Goal: Task Accomplishment & Management: Use online tool/utility

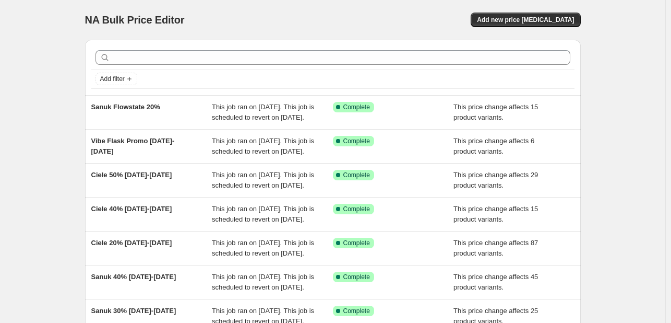
click at [367, 3] on div "NA Bulk Price Editor. This page is ready NA Bulk Price Editor Add new price [ME…" at bounding box center [333, 20] width 496 height 40
click at [368, 3] on div "NA Bulk Price Editor. This page is ready NA Bulk Price Editor Add new price [ME…" at bounding box center [333, 20] width 496 height 40
click at [545, 24] on span "Add new price [MEDICAL_DATA]" at bounding box center [525, 20] width 97 height 8
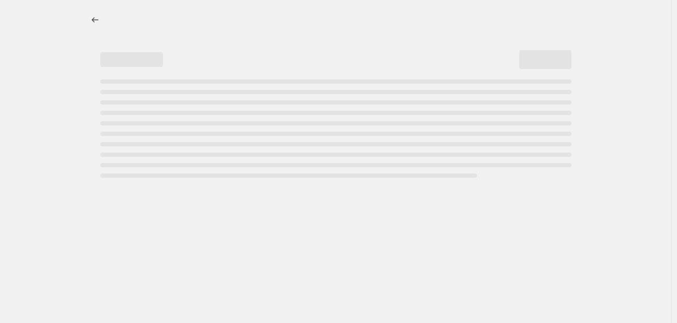
select select "percentage"
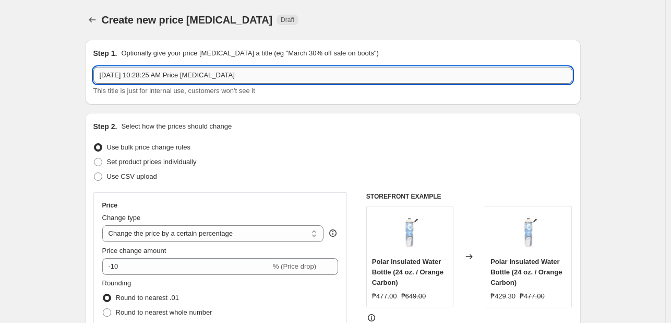
click at [193, 82] on input "[DATE] 10:28:25 AM Price [MEDICAL_DATA]" at bounding box center [332, 75] width 479 height 17
type input "y"
type input "Yonex 30% [DATE]-[DATE]"
click at [196, 237] on select "Change the price to a certain amount Change the price by a certain amount Chang…" at bounding box center [213, 233] width 222 height 17
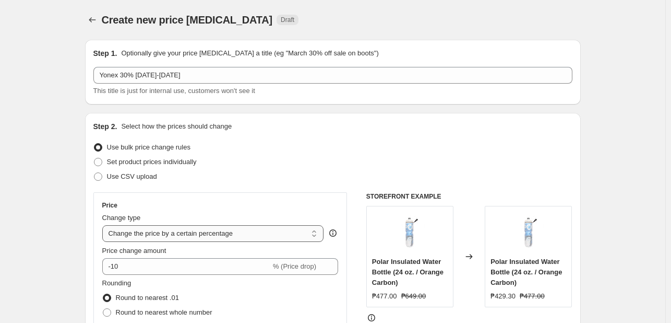
select select "pcap"
click at [104, 225] on select "Change the price to a certain amount Change the price by a certain amount Chang…" at bounding box center [213, 233] width 222 height 17
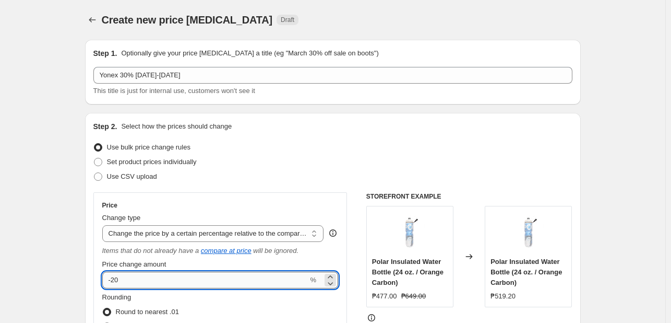
click at [139, 278] on input "-20" at bounding box center [205, 279] width 206 height 17
type input "-2"
type input "-30"
click at [87, 277] on div "Step 2. Select how the prices should change Use bulk price change rules Set pro…" at bounding box center [333, 303] width 496 height 380
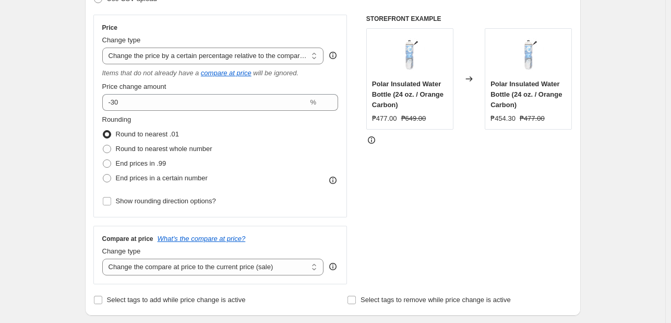
scroll to position [261, 0]
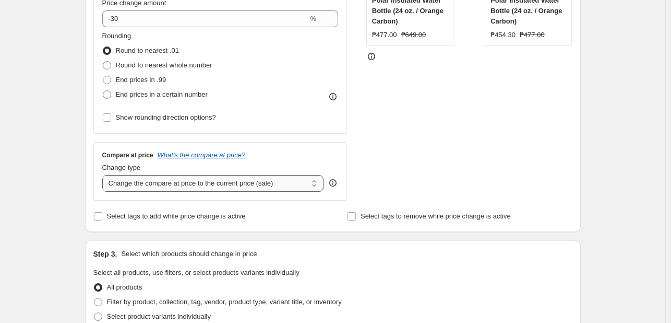
drag, startPoint x: 189, startPoint y: 162, endPoint x: 187, endPoint y: 179, distance: 16.9
click at [189, 163] on div "Change type" at bounding box center [213, 167] width 222 height 10
drag, startPoint x: 187, startPoint y: 179, endPoint x: 179, endPoint y: 189, distance: 13.0
click at [186, 180] on select "Change the compare at price to the current price (sale) Change the compare at p…" at bounding box center [213, 183] width 222 height 17
select select "no_change"
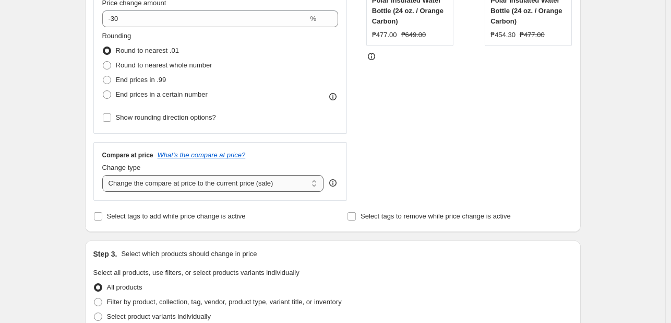
click at [104, 175] on select "Change the compare at price to the current price (sale) Change the compare at p…" at bounding box center [213, 183] width 222 height 17
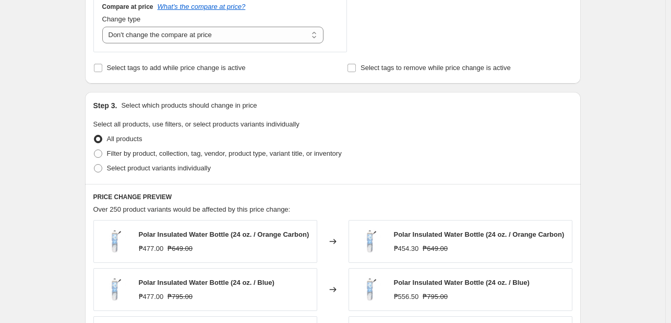
scroll to position [418, 0]
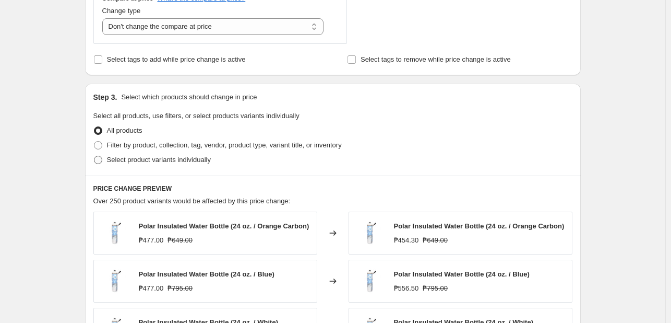
click at [169, 162] on span "Select product variants individually" at bounding box center [159, 160] width 104 height 8
click at [94, 156] on input "Select product variants individually" at bounding box center [94, 156] width 1 height 1
radio input "true"
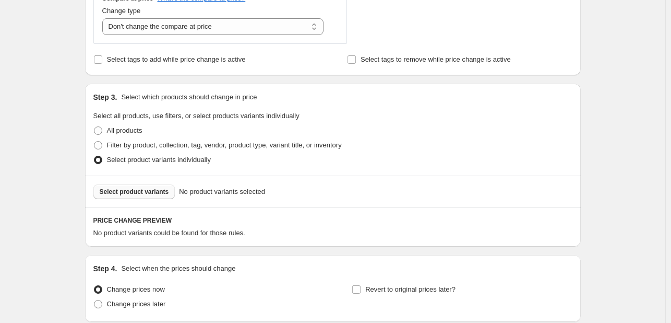
click at [148, 185] on button "Select product variants" at bounding box center [134, 191] width 82 height 15
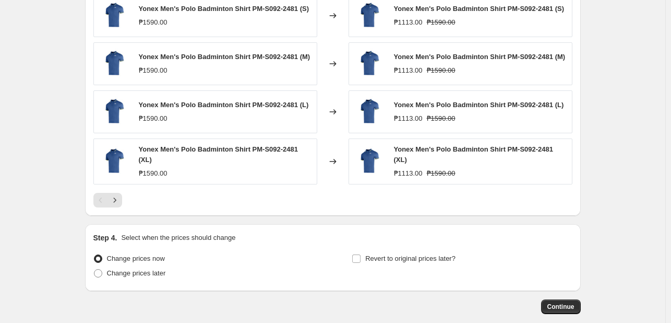
scroll to position [773, 0]
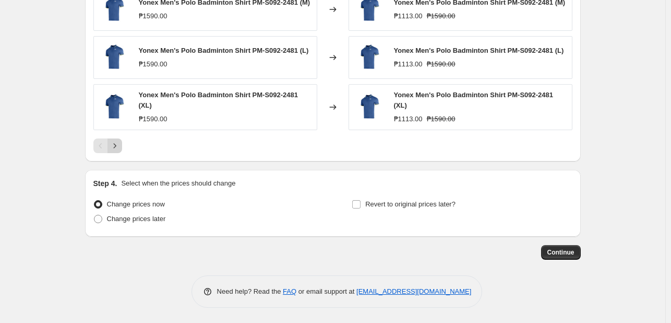
click at [115, 148] on icon "Next" at bounding box center [115, 145] width 10 height 10
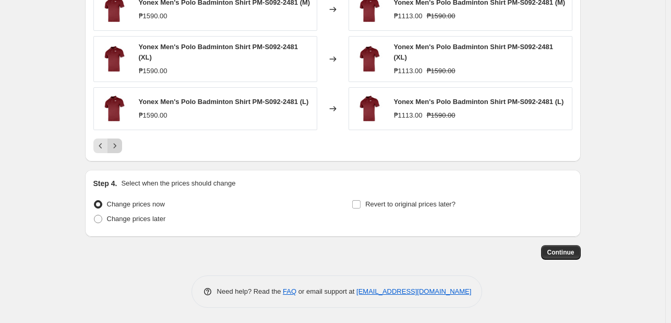
click at [120, 143] on icon "Next" at bounding box center [115, 145] width 10 height 10
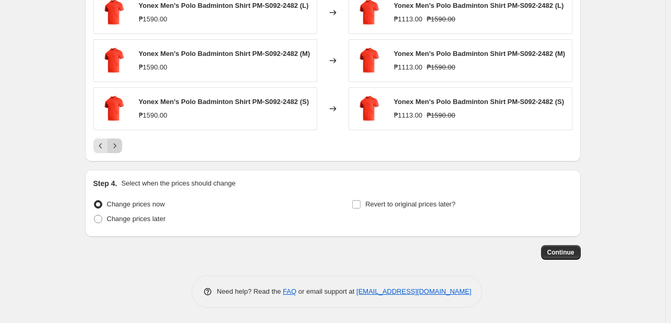
click at [120, 143] on icon "Next" at bounding box center [115, 145] width 10 height 10
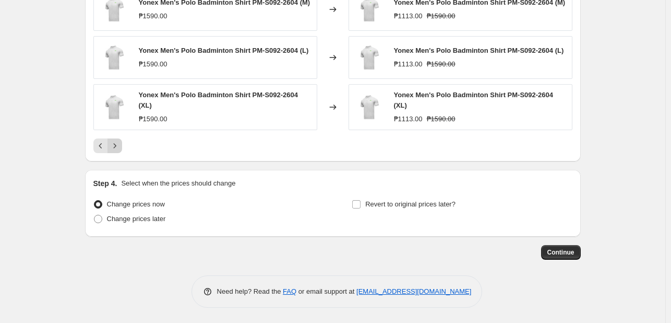
click at [120, 143] on icon "Next" at bounding box center [115, 145] width 10 height 10
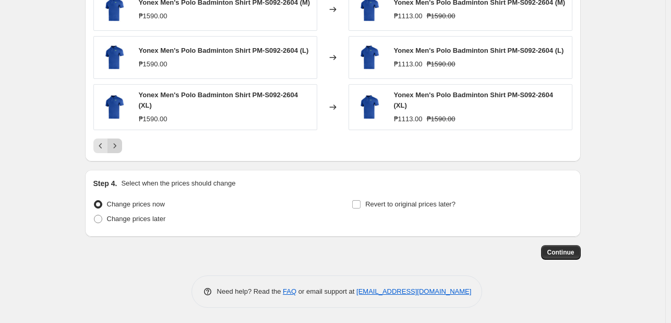
click at [117, 143] on icon "Next" at bounding box center [115, 145] width 10 height 10
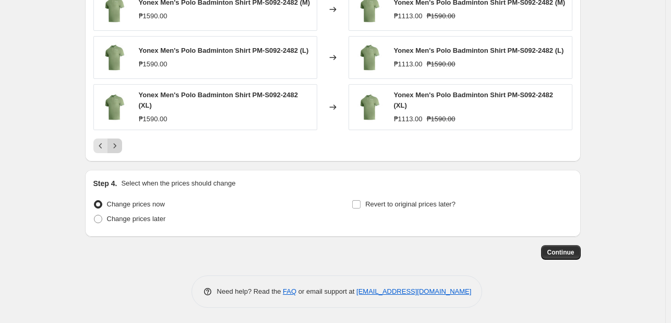
click at [117, 143] on icon "Next" at bounding box center [115, 145] width 10 height 10
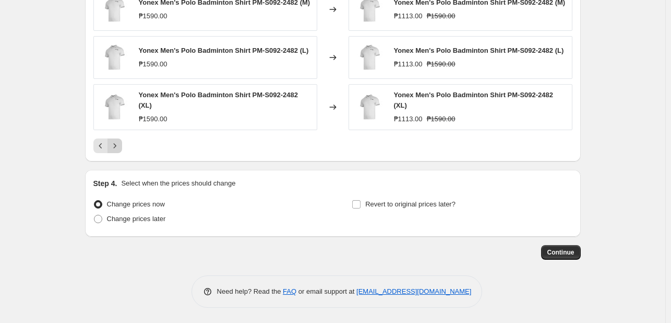
click at [117, 143] on icon "Next" at bounding box center [115, 145] width 10 height 10
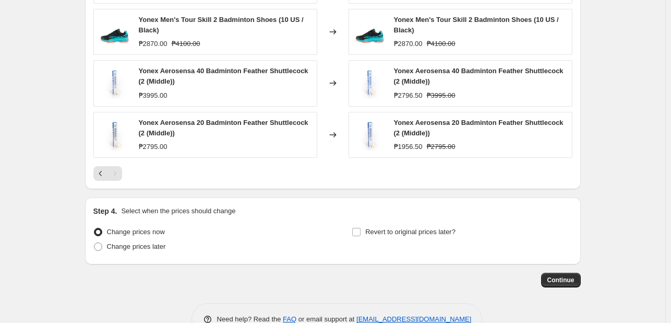
scroll to position [679, 0]
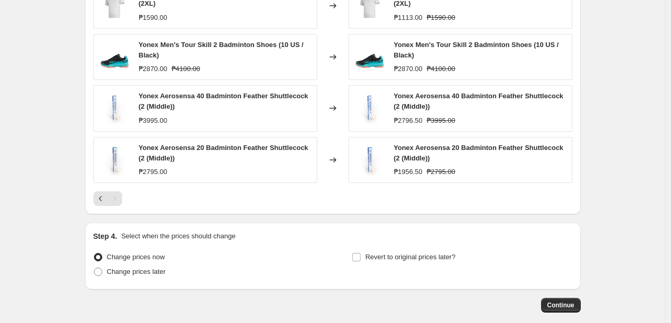
click at [359, 253] on input "Revert to original prices later?" at bounding box center [356, 257] width 8 height 8
checkbox input "true"
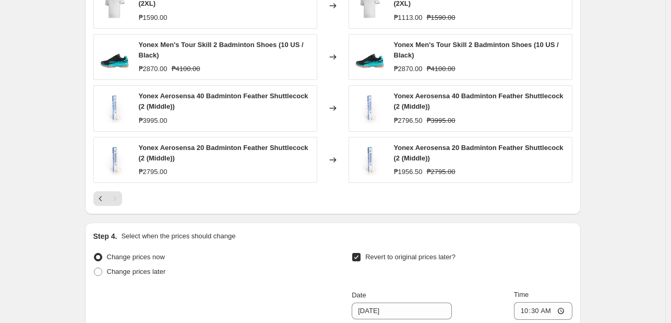
click at [119, 205] on div "PRICE CHANGE PREVIEW 44 product variants would be affected by this price change…" at bounding box center [333, 80] width 496 height 268
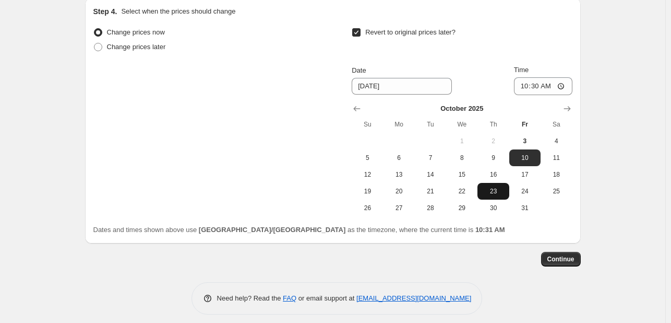
scroll to position [910, 0]
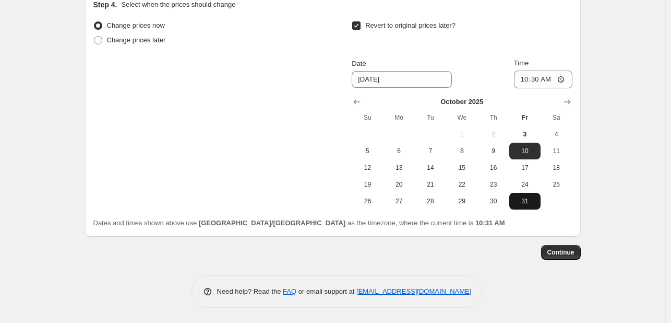
click at [524, 200] on span "31" at bounding box center [525, 201] width 23 height 8
type input "[DATE]"
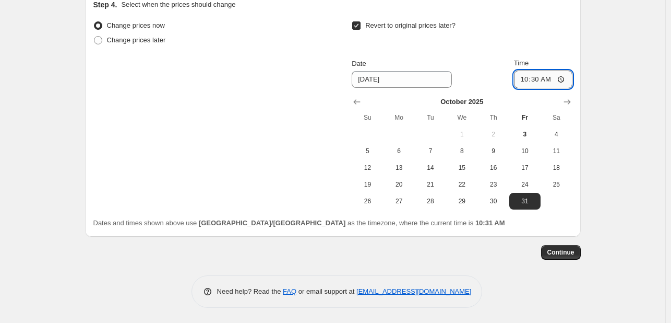
click at [530, 78] on input "10:30" at bounding box center [543, 79] width 58 height 18
type input "23:59"
click at [558, 253] on span "Continue" at bounding box center [561, 252] width 27 height 8
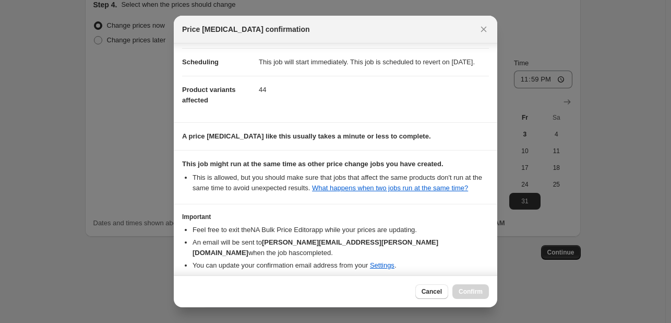
scroll to position [137, 0]
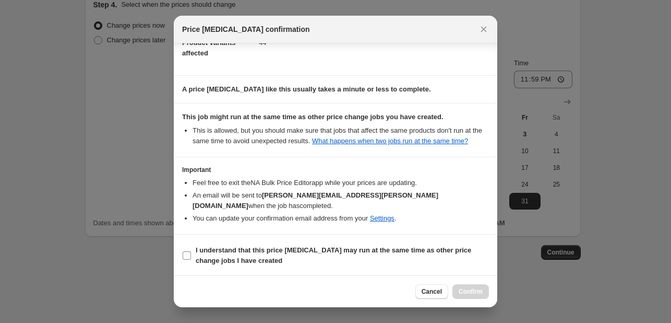
click at [274, 246] on b "I understand that this price [MEDICAL_DATA] may run at the same time as other p…" at bounding box center [334, 255] width 276 height 18
click at [191, 251] on input "I understand that this price [MEDICAL_DATA] may run at the same time as other p…" at bounding box center [187, 255] width 8 height 8
checkbox input "true"
click at [466, 289] on span "Confirm" at bounding box center [471, 291] width 24 height 8
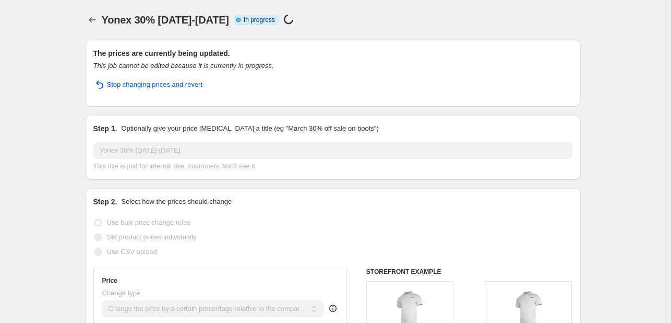
copy span "Yonex 30% [DATE]-[DATE]"
drag, startPoint x: 251, startPoint y: 22, endPoint x: 105, endPoint y: 22, distance: 146.2
click at [105, 22] on span "Yonex 30% [DATE]-[DATE]" at bounding box center [165, 19] width 127 height 11
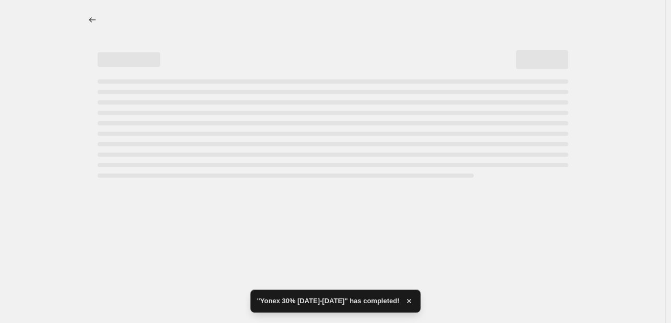
select select "pcap"
select select "no_change"
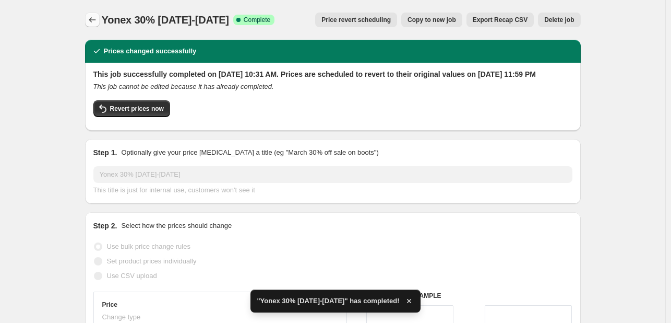
click at [93, 20] on icon "Price change jobs" at bounding box center [92, 20] width 10 height 10
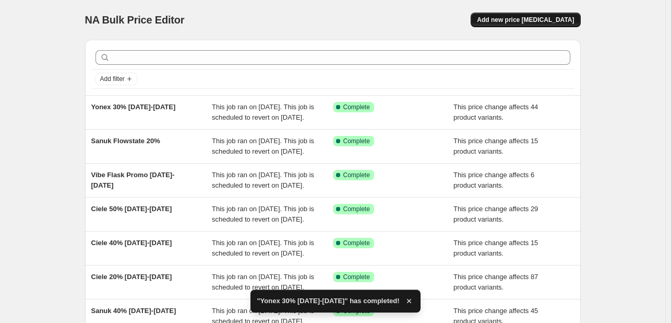
click at [500, 20] on button "Add new price [MEDICAL_DATA]" at bounding box center [526, 20] width 110 height 15
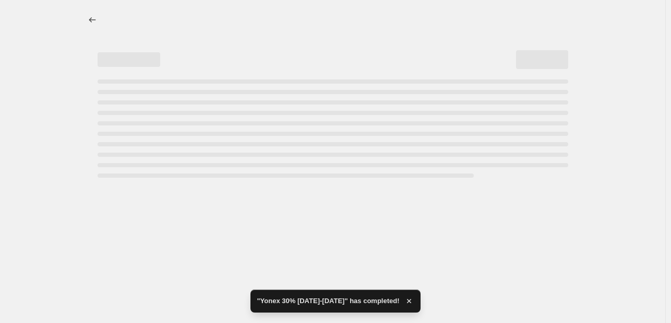
select select "percentage"
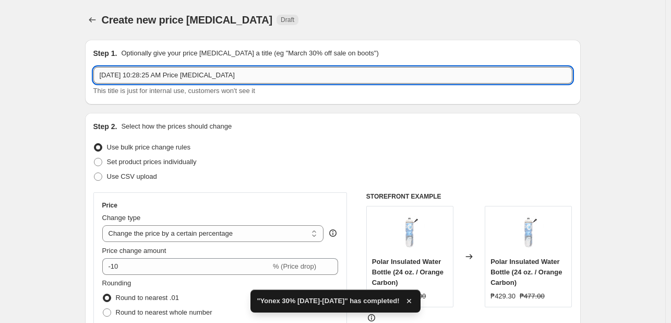
click at [145, 76] on input "[DATE] 10:28:25 AM Price [MEDICAL_DATA]" at bounding box center [332, 75] width 479 height 17
paste input "Yonex 30% [DATE]-[DATE]"
click at [123, 76] on input "Yonex 40% [DATE]-[DATE]" at bounding box center [332, 75] width 479 height 17
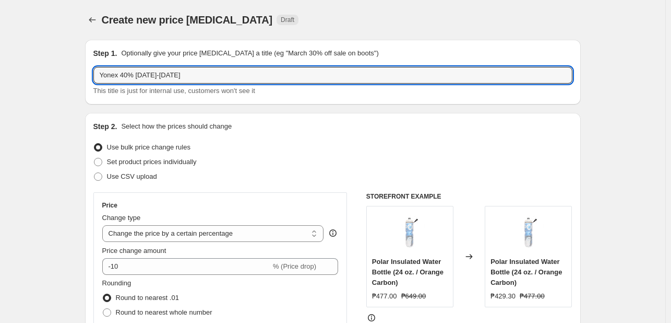
type input "Yonex 40% [DATE]-[DATE]"
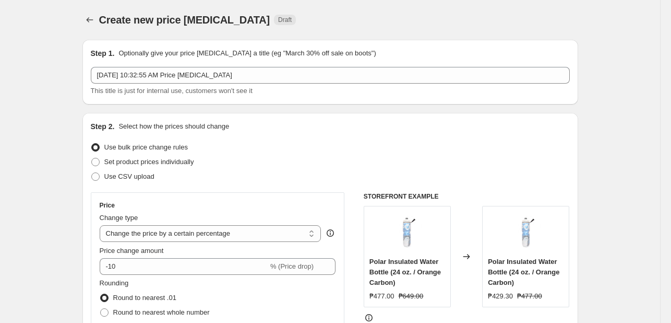
click at [153, 84] on div "Oct 3, 2025, 10:32:55 AM Price change job This title is just for internal use, …" at bounding box center [330, 81] width 479 height 29
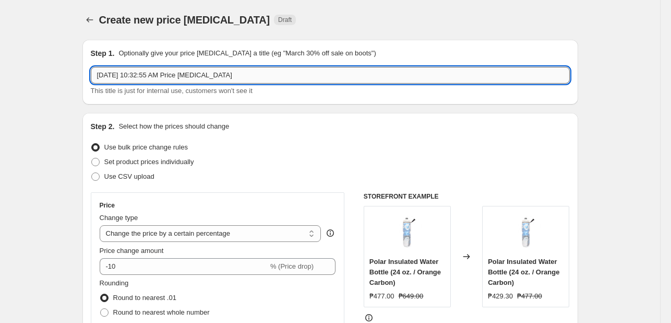
click at [155, 81] on input "Oct 3, 2025, 10:32:55 AM Price change job" at bounding box center [330, 75] width 479 height 17
click at [186, 77] on input "Yonex 40% off October 1-31,2025" at bounding box center [330, 75] width 479 height 17
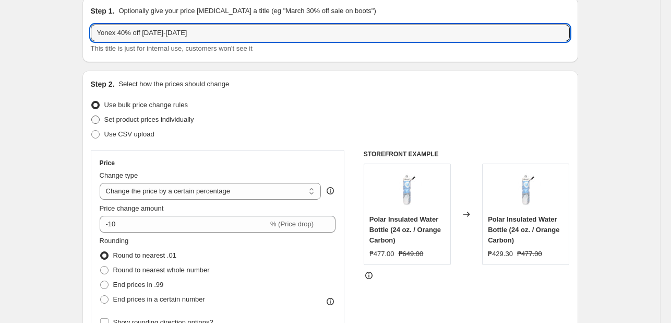
scroll to position [104, 0]
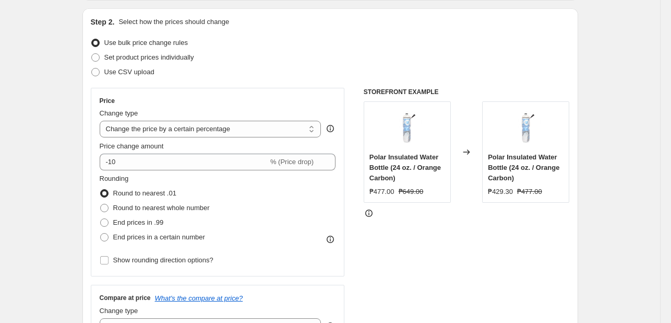
type input "Yonex 40% off October 1-31, 2025"
click at [171, 120] on div "Change type Change the price to a certain amount Change the price by a certain …" at bounding box center [211, 122] width 222 height 29
drag, startPoint x: 175, startPoint y: 122, endPoint x: 196, endPoint y: 127, distance: 21.0
click at [175, 122] on select "Change the price to a certain amount Change the price by a certain amount Chang…" at bounding box center [211, 129] width 222 height 17
select select "pcap"
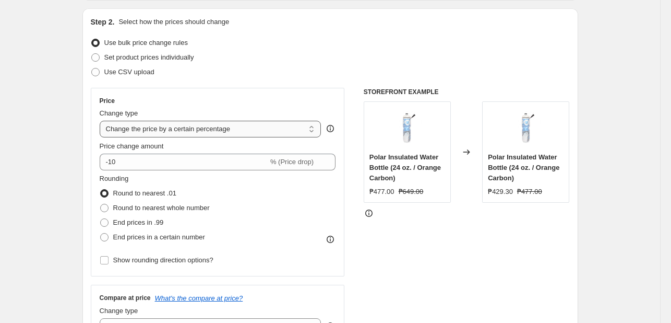
click at [102, 121] on select "Change the price to a certain amount Change the price by a certain amount Chang…" at bounding box center [211, 129] width 222 height 17
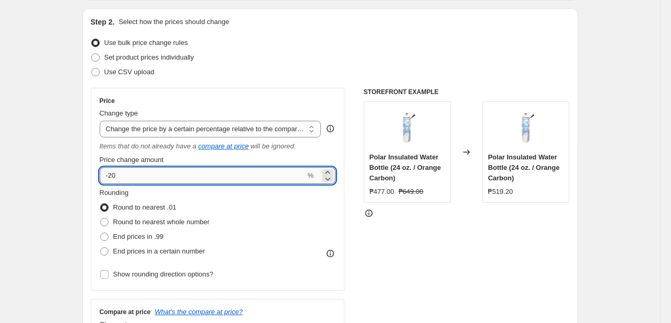
click at [133, 174] on input "-20" at bounding box center [203, 175] width 206 height 17
type input "-2"
type input "-40"
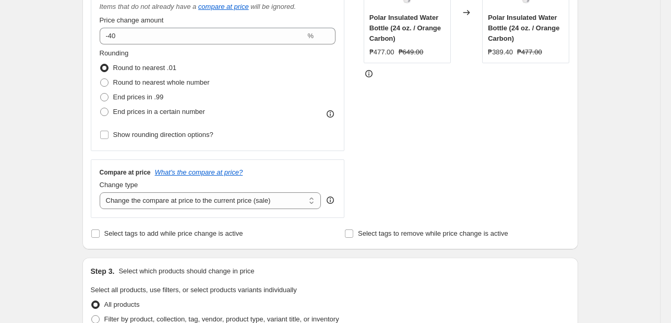
scroll to position [313, 0]
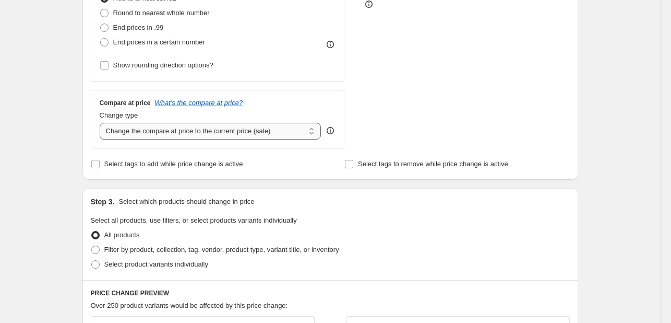
click at [203, 136] on select "Change the compare at price to the current price (sale) Change the compare at p…" at bounding box center [211, 131] width 222 height 17
select select "no_change"
click at [102, 123] on select "Change the compare at price to the current price (sale) Change the compare at p…" at bounding box center [211, 131] width 222 height 17
click at [59, 188] on div "Create new price change job. This page is ready Create new price change job Dra…" at bounding box center [330, 217] width 660 height 1061
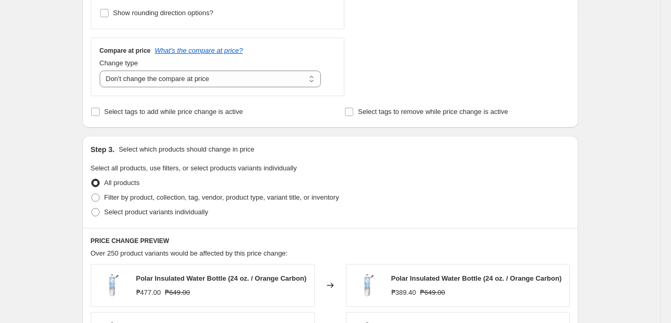
scroll to position [418, 0]
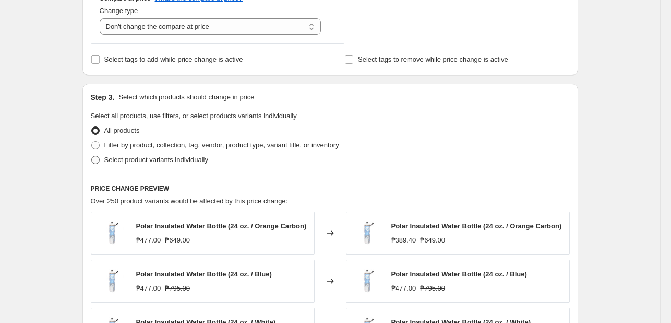
click at [149, 161] on span "Select product variants individually" at bounding box center [156, 160] width 104 height 8
click at [92, 156] on input "Select product variants individually" at bounding box center [91, 156] width 1 height 1
radio input "true"
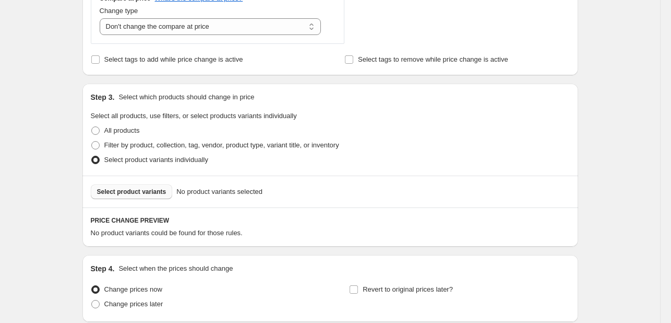
click at [140, 185] on button "Select product variants" at bounding box center [132, 191] width 82 height 15
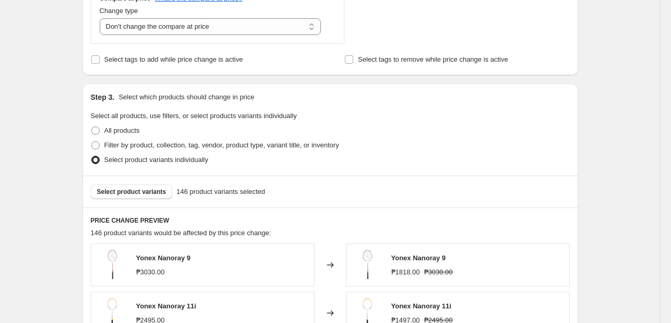
click at [40, 186] on div "Create new price change job. This page is ready Create new price change job Dra…" at bounding box center [330, 131] width 660 height 1099
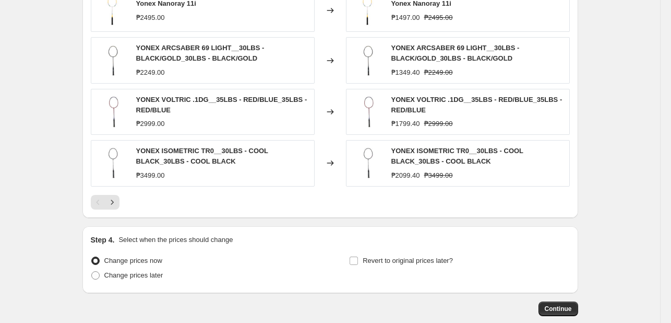
scroll to position [776, 0]
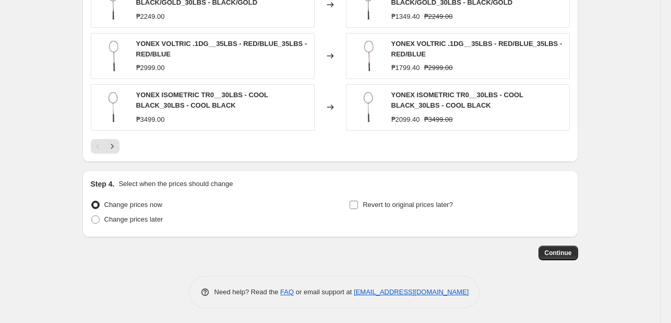
click at [399, 200] on span "Revert to original prices later?" at bounding box center [408, 204] width 90 height 10
click at [358, 200] on input "Revert to original prices later?" at bounding box center [354, 204] width 8 height 8
checkbox input "true"
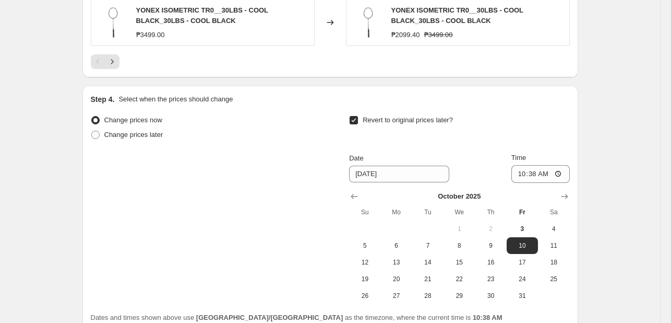
scroll to position [954, 0]
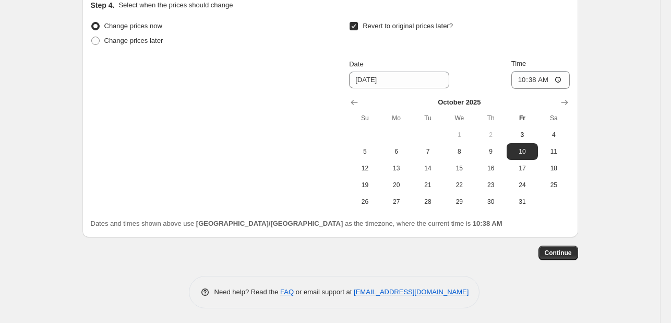
click at [532, 210] on div "Change prices now Change prices later Revert to original prices later? Date 10/…" at bounding box center [330, 124] width 479 height 210
click at [531, 203] on span "31" at bounding box center [522, 201] width 23 height 8
type input "[DATE]"
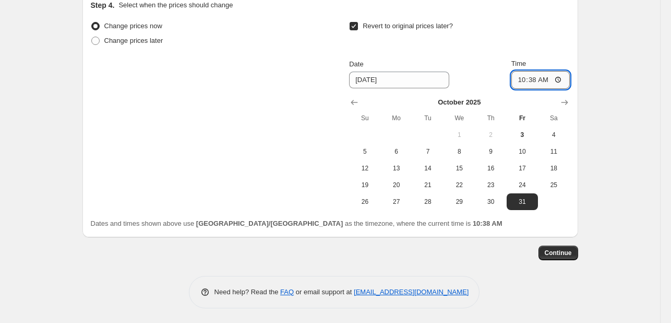
click at [522, 79] on input "10:38" at bounding box center [541, 80] width 58 height 18
type input "23:59"
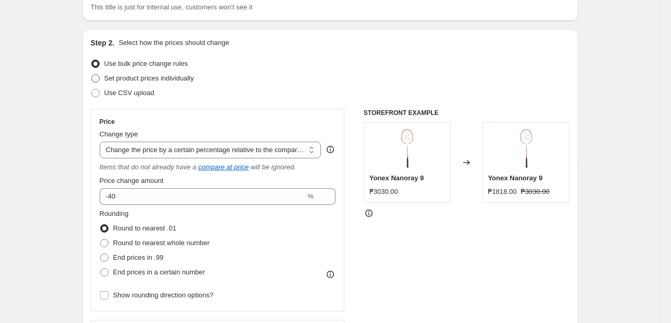
scroll to position [0, 0]
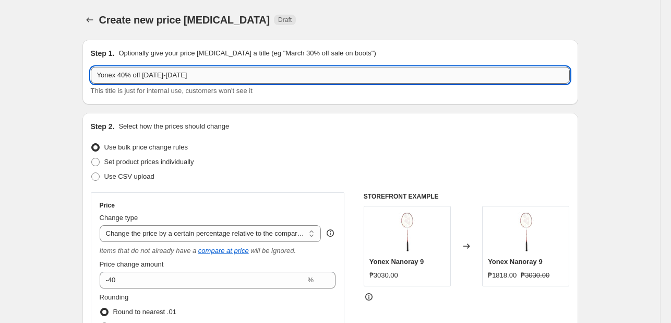
click at [171, 74] on input "Yonex 40% off October 1-31, 2025" at bounding box center [330, 75] width 479 height 17
type input "Yonex 40% off October 3-31, 2025"
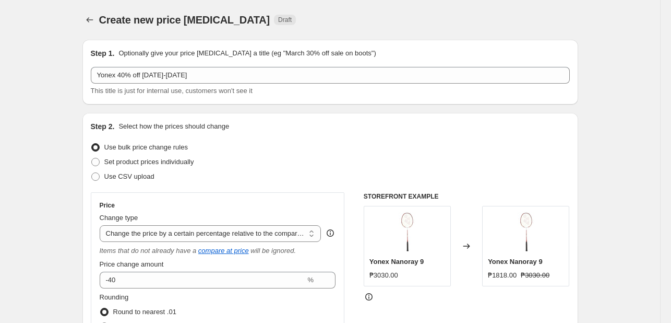
click at [338, 147] on div "Use bulk price change rules" at bounding box center [330, 147] width 479 height 15
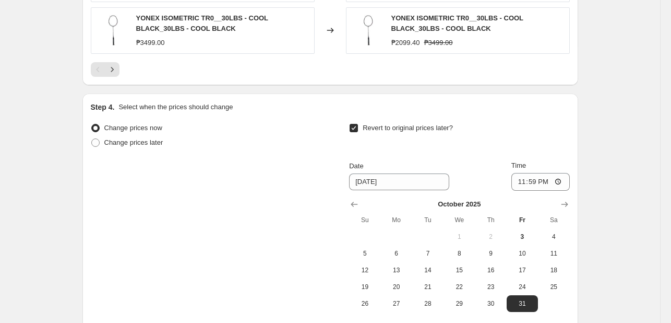
scroll to position [954, 0]
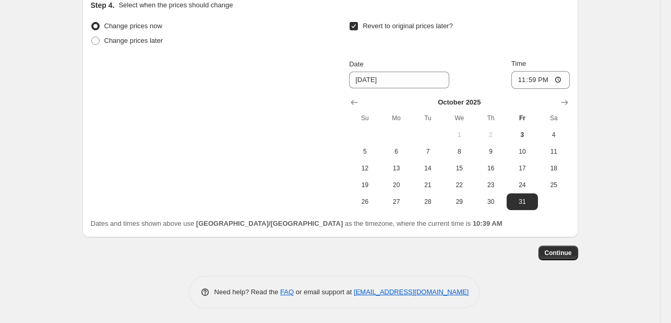
click at [570, 252] on span "Continue" at bounding box center [558, 252] width 27 height 8
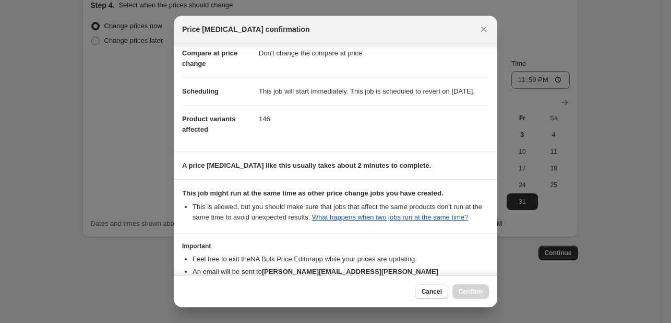
scroll to position [137, 0]
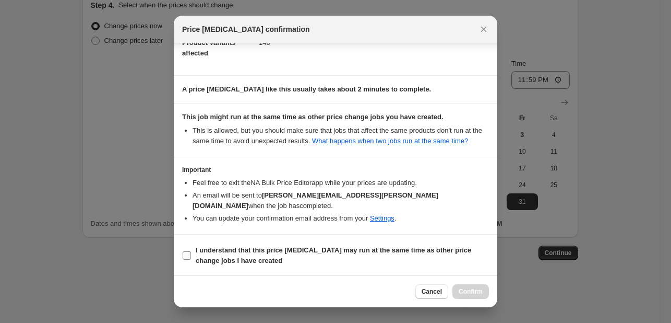
drag, startPoint x: 381, startPoint y: 249, endPoint x: 403, endPoint y: 255, distance: 23.2
click at [383, 249] on b "I understand that this price [MEDICAL_DATA] may run at the same time as other p…" at bounding box center [334, 255] width 276 height 18
click at [191, 251] on input "I understand that this price [MEDICAL_DATA] may run at the same time as other p…" at bounding box center [187, 255] width 8 height 8
checkbox input "true"
click at [482, 290] on button "Confirm" at bounding box center [471, 291] width 37 height 15
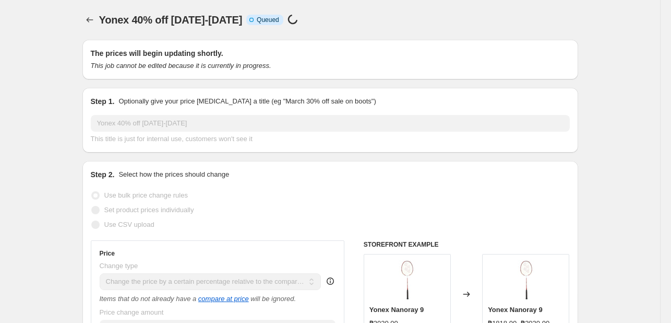
scroll to position [954, 0]
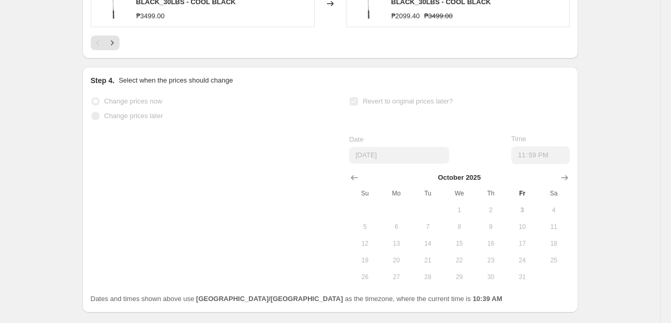
scroll to position [981, 0]
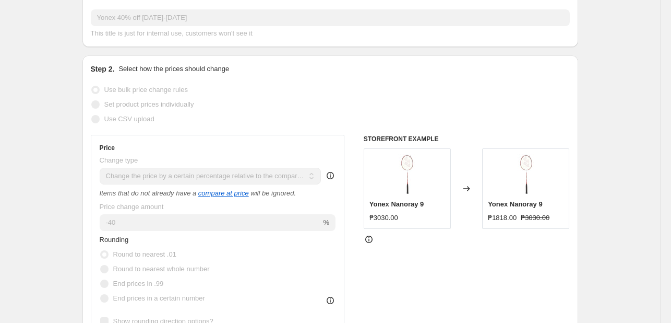
scroll to position [0, 0]
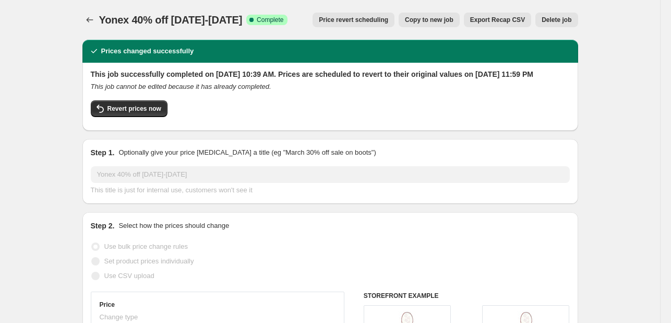
click at [276, 113] on div "Revert prices now" at bounding box center [330, 111] width 479 height 22
click at [91, 22] on icon "Price change jobs" at bounding box center [90, 20] width 10 height 10
